Goal: Information Seeking & Learning: Learn about a topic

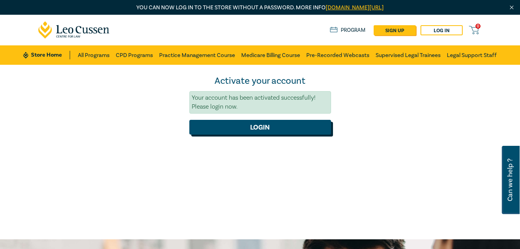
click at [242, 127] on button "Login" at bounding box center [260, 127] width 142 height 15
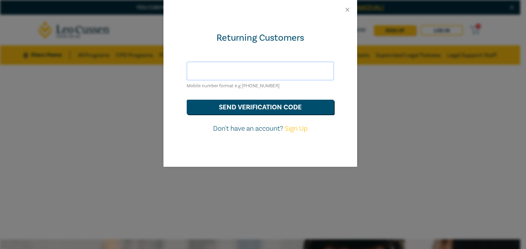
click at [236, 71] on input "text" at bounding box center [260, 71] width 147 height 19
type input "0"
click at [350, 8] on button "Close" at bounding box center [347, 9] width 7 height 7
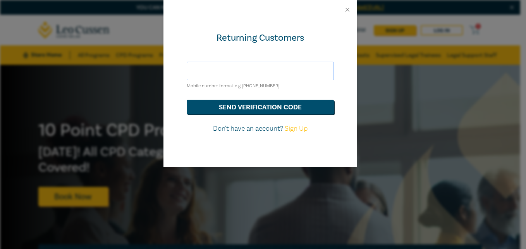
click at [215, 72] on input "text" at bounding box center [260, 71] width 147 height 19
type input "robyn.lindsay2021@outlook.com"
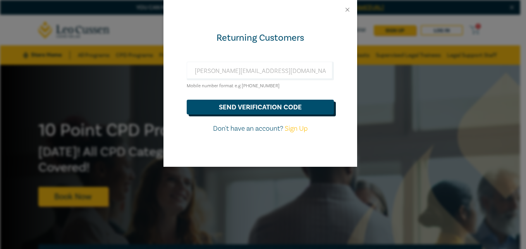
click at [230, 105] on button "send verification code" at bounding box center [260, 107] width 147 height 15
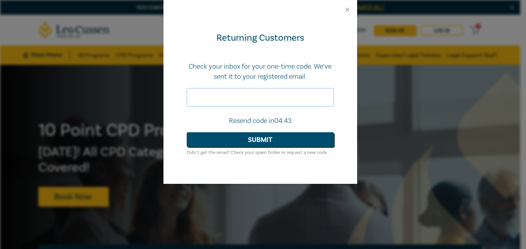
click at [227, 100] on input "text" at bounding box center [260, 97] width 147 height 19
type input "067018"
click at [235, 138] on button "Submit" at bounding box center [260, 139] width 147 height 15
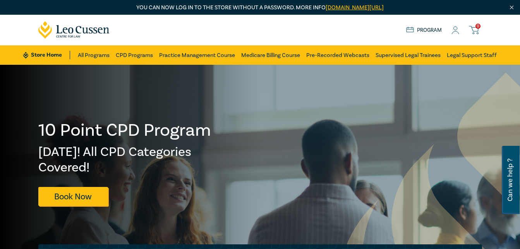
click at [48, 52] on link "Store Home" at bounding box center [46, 55] width 47 height 9
click at [437, 28] on link "Program" at bounding box center [424, 30] width 36 height 9
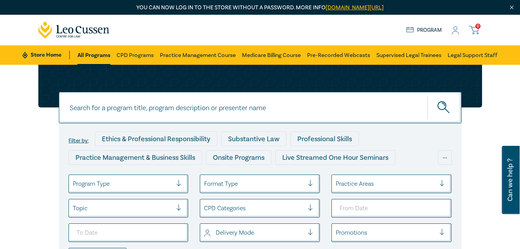
click at [127, 116] on input at bounding box center [260, 107] width 403 height 31
type input "personal injury & medico-legal"
click at [440, 107] on icon "submit" at bounding box center [445, 108] width 14 height 14
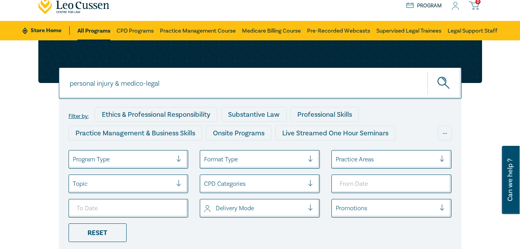
scroll to position [24, 0]
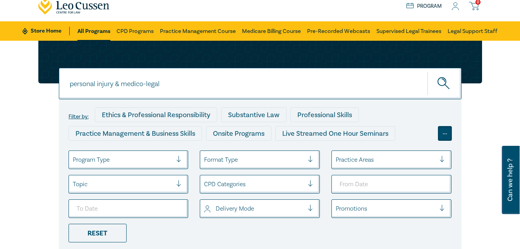
click at [444, 135] on div "..." at bounding box center [445, 133] width 14 height 15
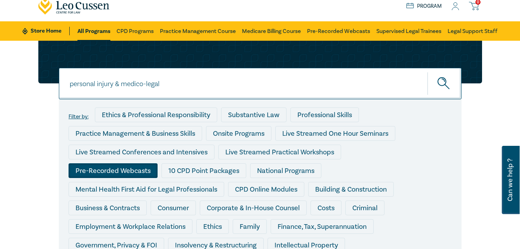
click at [116, 169] on div "Pre-Recorded Webcasts" at bounding box center [113, 170] width 89 height 15
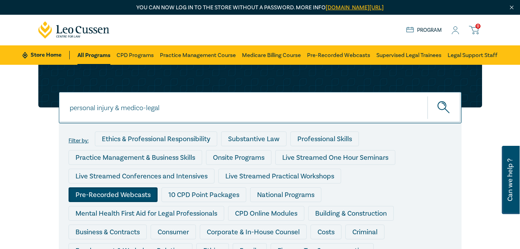
click at [174, 107] on input "personal injury & medico-legal" at bounding box center [260, 107] width 403 height 31
click at [428, 96] on button "submit" at bounding box center [445, 108] width 34 height 24
click at [88, 55] on link "All Programs" at bounding box center [93, 54] width 33 height 19
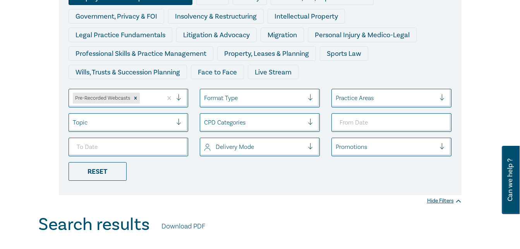
scroll to position [248, 0]
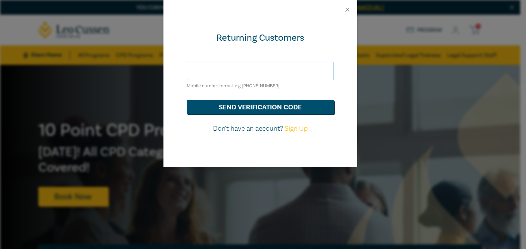
click at [226, 73] on input "text" at bounding box center [260, 71] width 147 height 19
type input "robyn.lindsay2021@outlook.com"
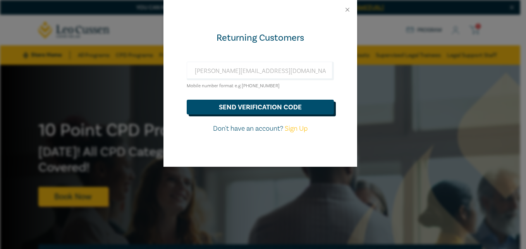
click at [226, 112] on button "send verification code" at bounding box center [260, 107] width 147 height 15
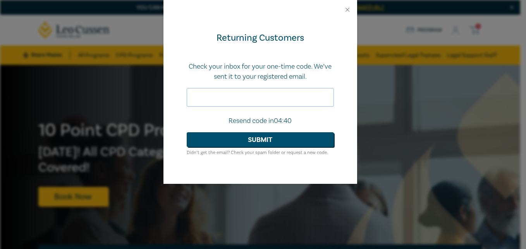
click at [213, 98] on input "text" at bounding box center [260, 97] width 147 height 19
type input "458065"
click at [220, 137] on button "Submit" at bounding box center [260, 139] width 147 height 15
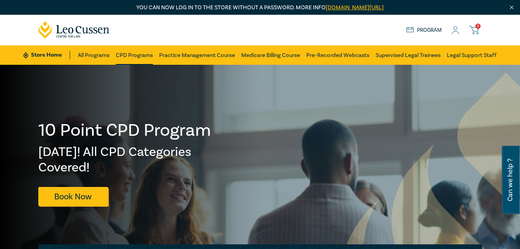
click at [139, 57] on link "CPD Programs" at bounding box center [134, 54] width 37 height 19
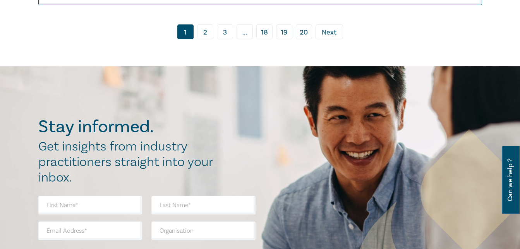
scroll to position [3903, 0]
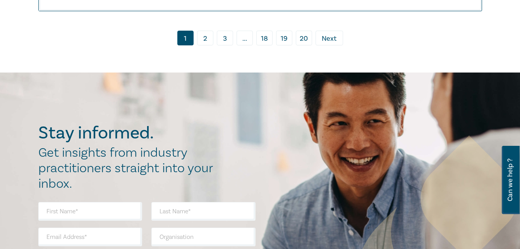
click at [208, 45] on link "2" at bounding box center [205, 38] width 16 height 15
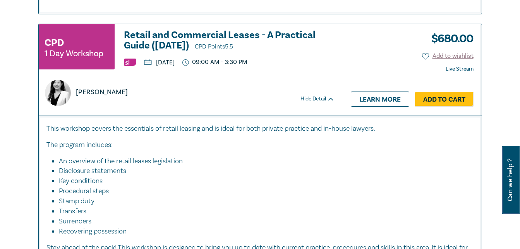
scroll to position [975, 0]
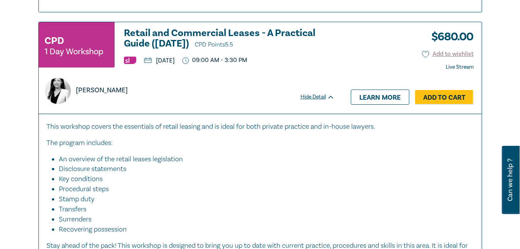
drag, startPoint x: 44, startPoint y: 150, endPoint x: 8, endPoint y: 130, distance: 41.6
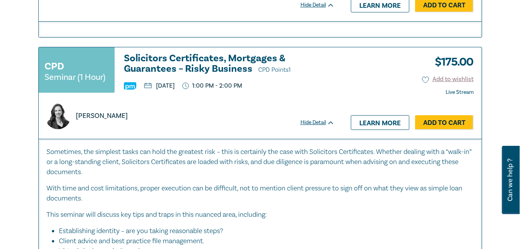
scroll to position [3436, 0]
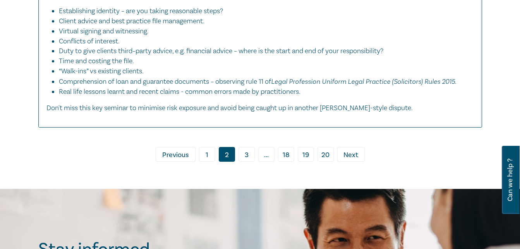
scroll to position [3656, 0]
click at [245, 161] on link "3" at bounding box center [247, 153] width 16 height 15
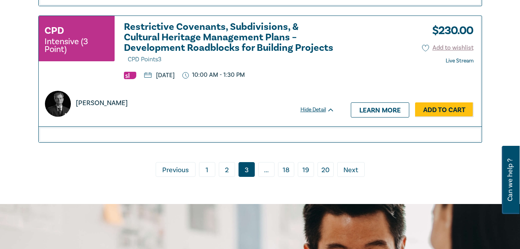
scroll to position [3455, 0]
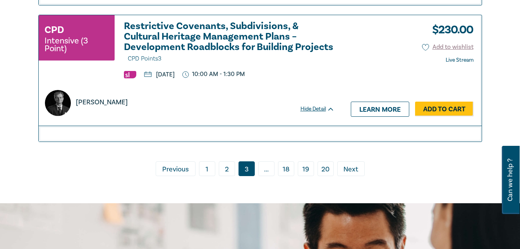
click at [345, 174] on span "Next" at bounding box center [351, 169] width 15 height 10
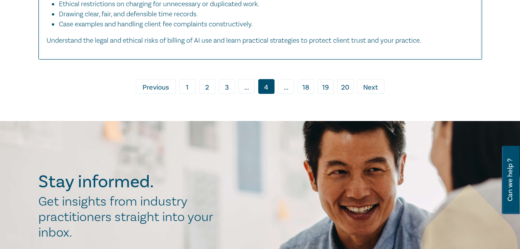
scroll to position [3758, 0]
click at [367, 92] on span "Next" at bounding box center [370, 87] width 15 height 10
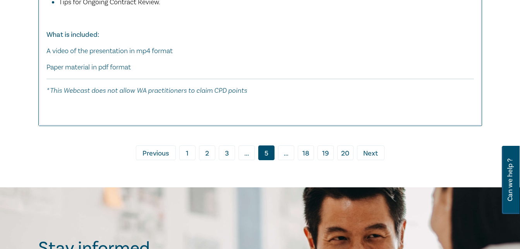
scroll to position [4035, 0]
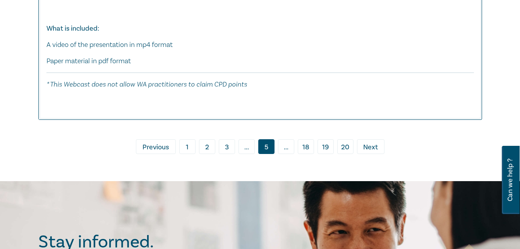
click at [368, 152] on span "Next" at bounding box center [370, 147] width 15 height 10
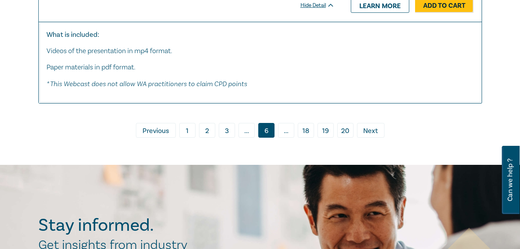
scroll to position [4060, 0]
click at [370, 124] on link "› Next" at bounding box center [370, 129] width 27 height 15
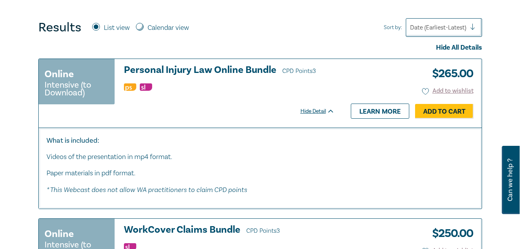
scroll to position [294, 0]
click at [63, 87] on small "Intensive (to Download)" at bounding box center [77, 88] width 64 height 15
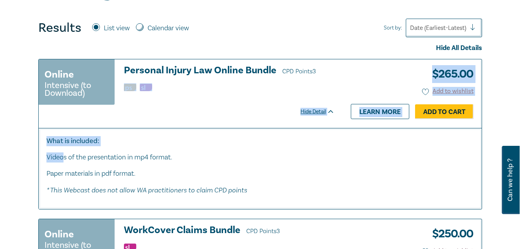
drag, startPoint x: 65, startPoint y: 151, endPoint x: 193, endPoint y: 106, distance: 135.6
click at [193, 106] on div "Online Intensive (to Download) Personal Injury Law Online Bundle CPD Points 3 $…" at bounding box center [260, 134] width 444 height 150
click at [193, 106] on div "Online Intensive (to Download) Personal Injury Law Online Bundle CPD Points 3 $…" at bounding box center [191, 93] width 304 height 68
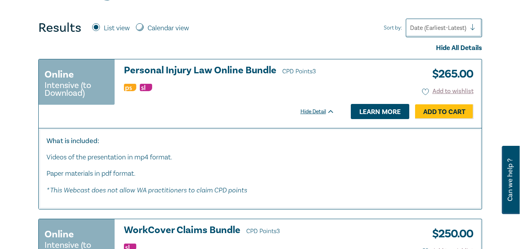
click at [363, 109] on link "Learn more" at bounding box center [380, 111] width 58 height 15
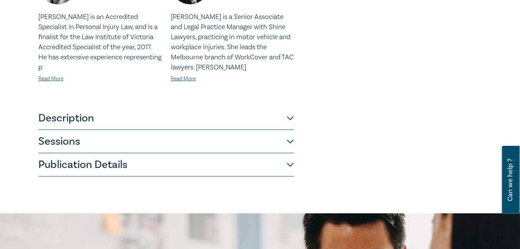
scroll to position [401, 0]
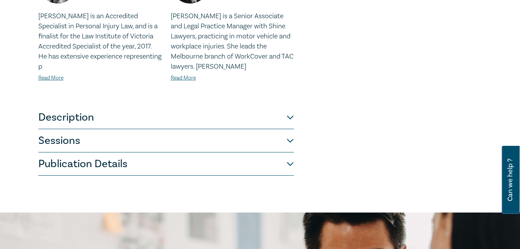
click at [290, 117] on button "Description" at bounding box center [166, 117] width 256 height 23
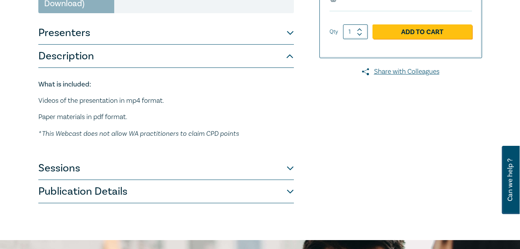
scroll to position [179, 0]
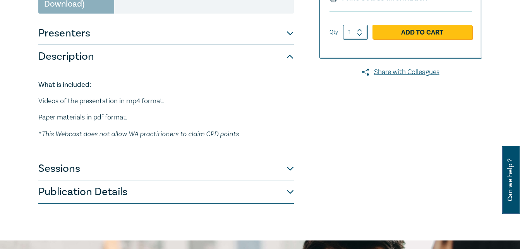
click at [290, 31] on button "Presenters" at bounding box center [166, 33] width 256 height 23
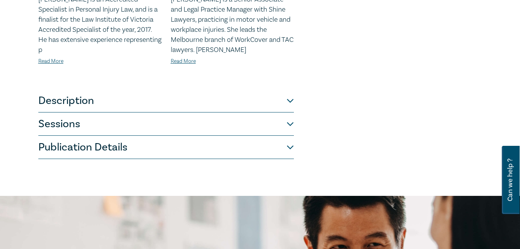
scroll to position [418, 0]
click at [290, 123] on button "Sessions" at bounding box center [166, 123] width 256 height 23
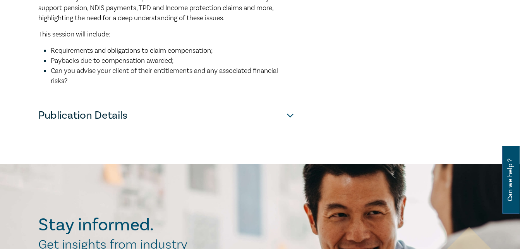
scroll to position [810, 0]
click at [291, 127] on button "Publication Details" at bounding box center [166, 114] width 256 height 23
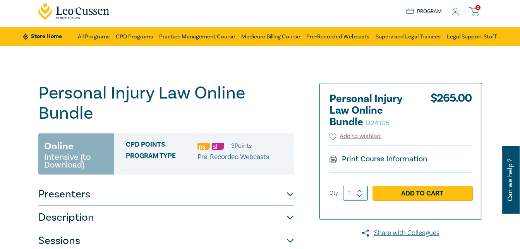
scroll to position [0, 0]
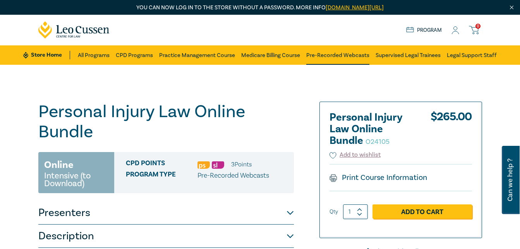
click at [334, 53] on link "Pre-Recorded Webcasts" at bounding box center [337, 54] width 63 height 19
